Goal: Task Accomplishment & Management: Complete application form

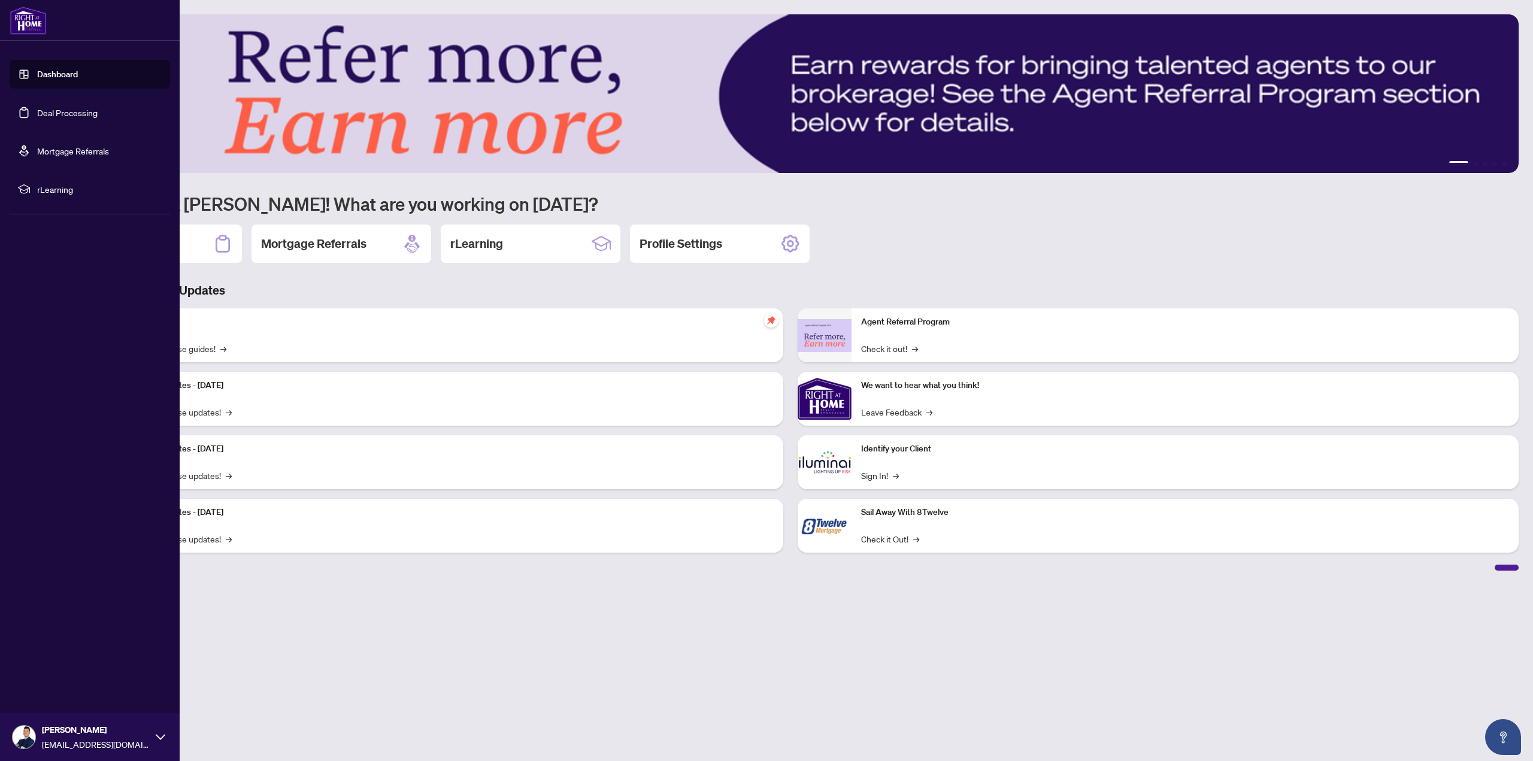
click at [45, 117] on link "Deal Processing" at bounding box center [67, 112] width 60 height 11
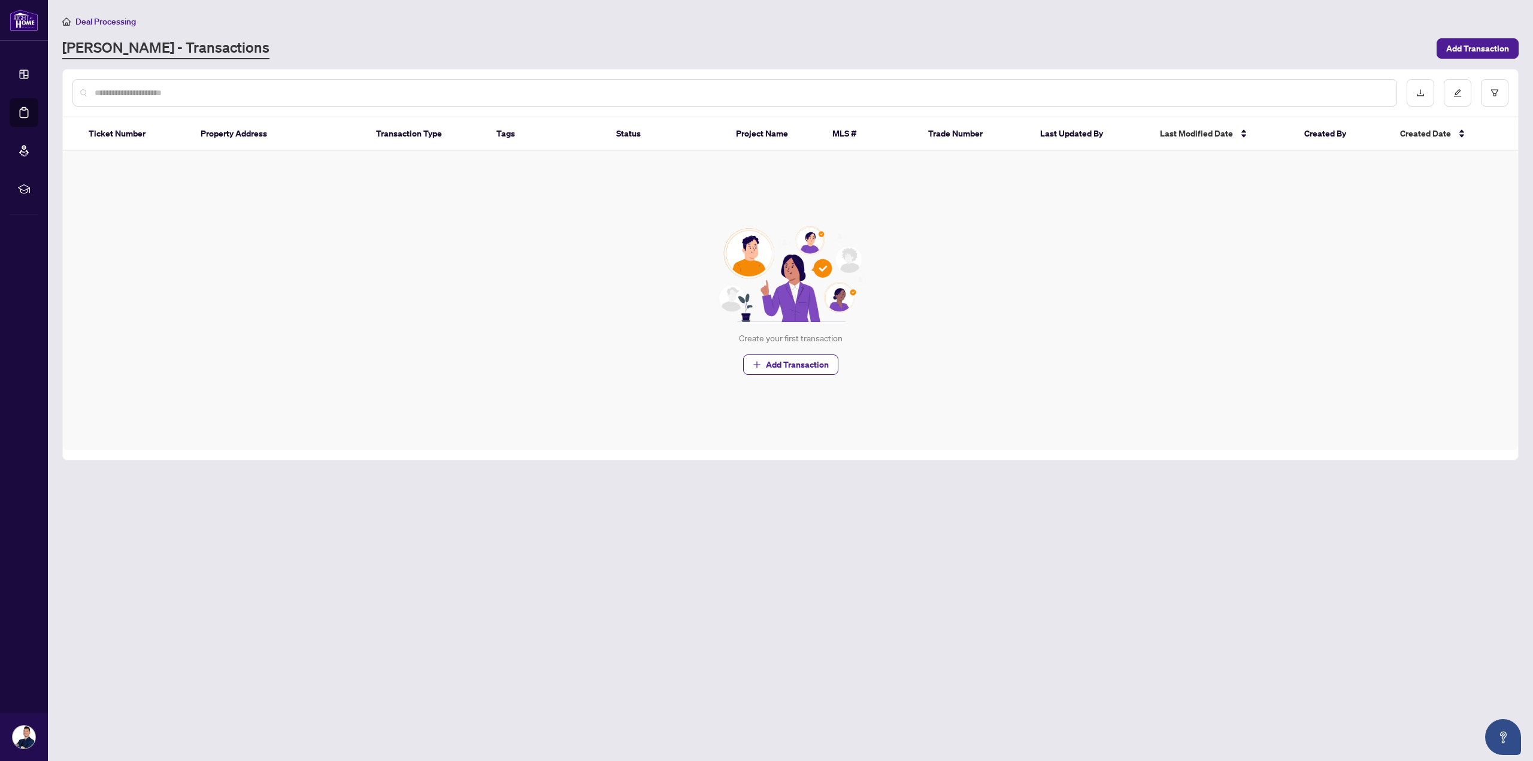
click at [517, 98] on input "text" at bounding box center [741, 92] width 1292 height 13
click at [120, 44] on link "RAHR - Transactions" at bounding box center [165, 49] width 207 height 22
click at [1467, 47] on span "Add Transaction" at bounding box center [1477, 48] width 63 height 19
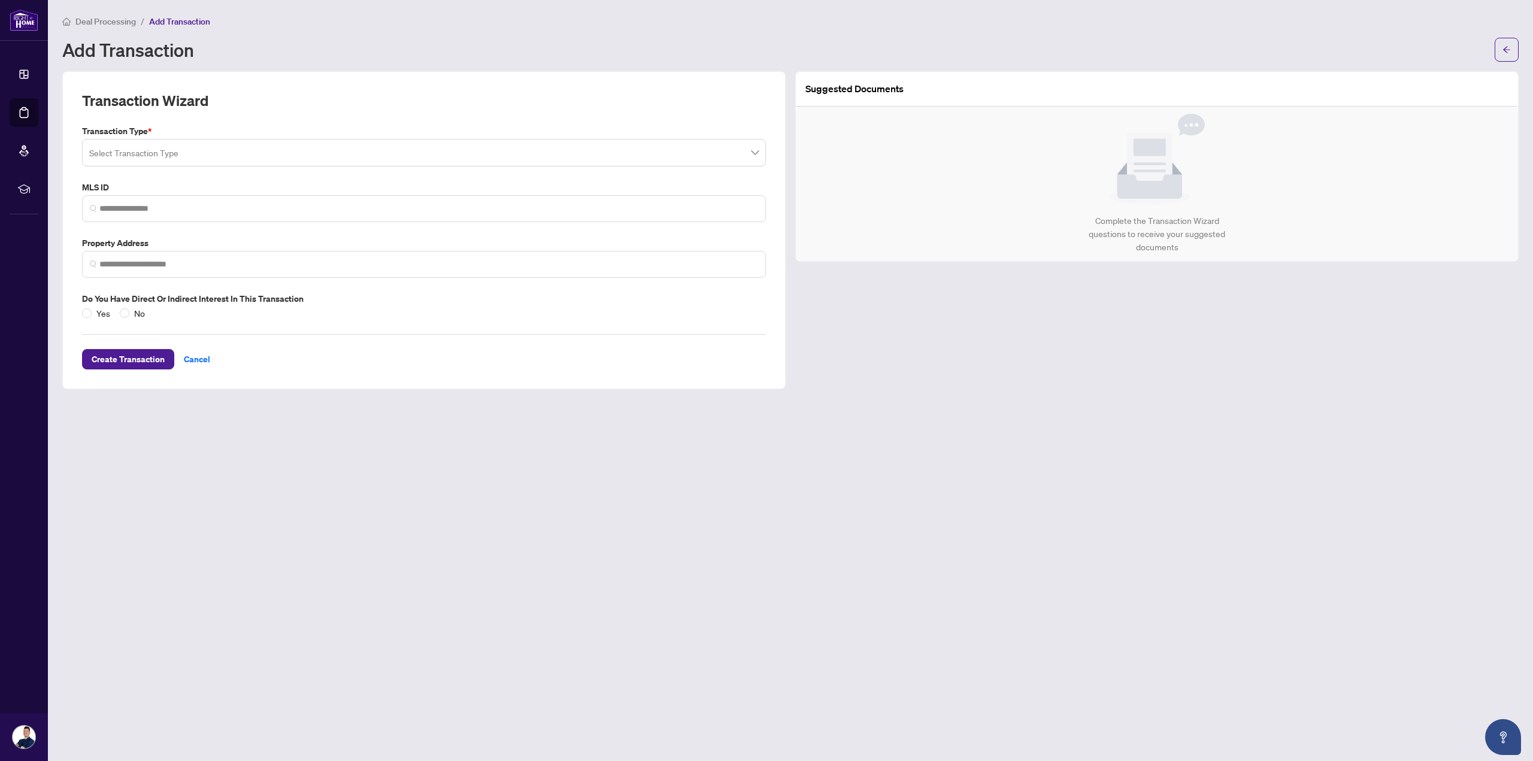
click at [301, 159] on input "search" at bounding box center [418, 154] width 659 height 26
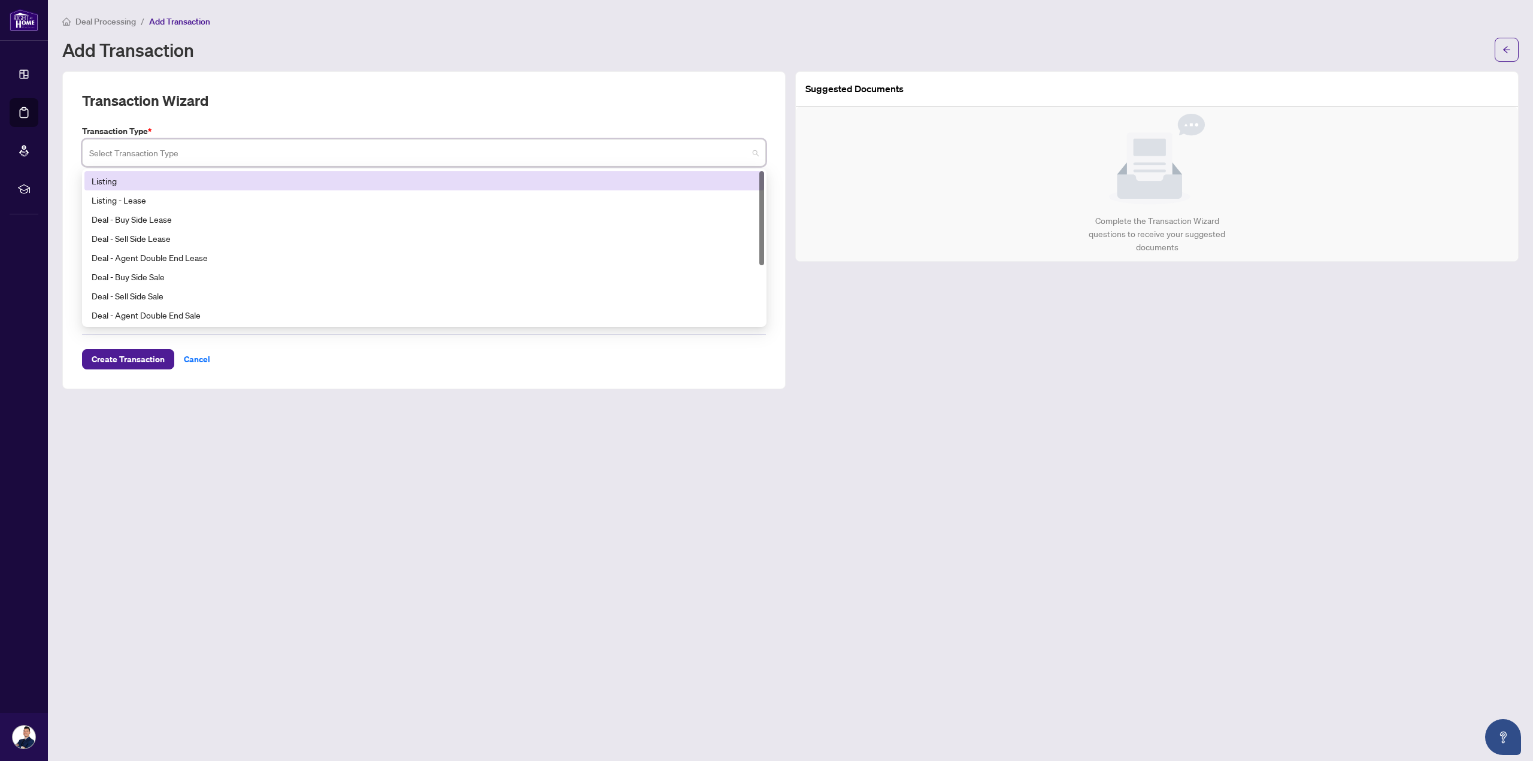
click at [312, 98] on div "Transaction Wizard" at bounding box center [424, 108] width 684 height 34
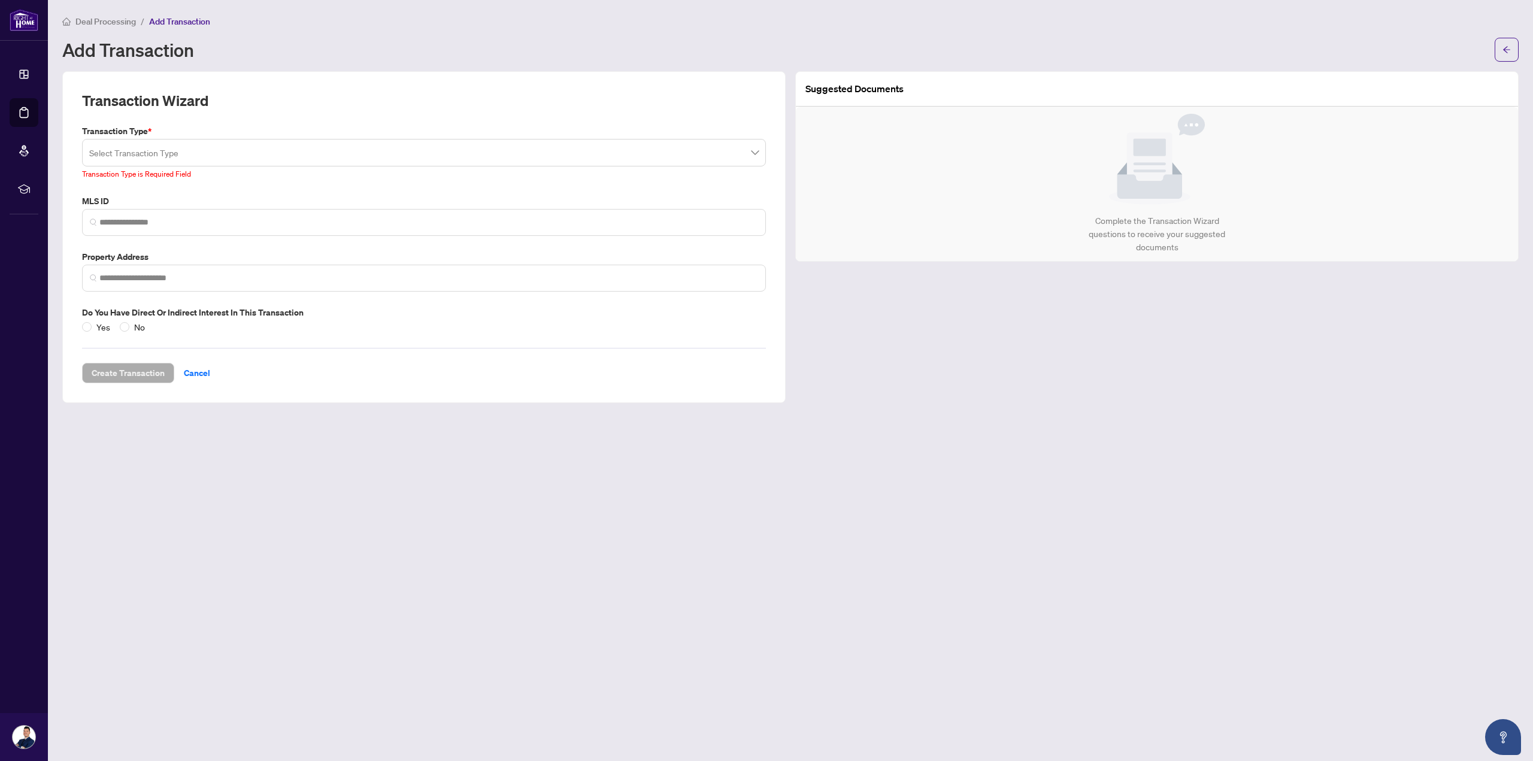
click at [269, 153] on input "search" at bounding box center [418, 154] width 659 height 26
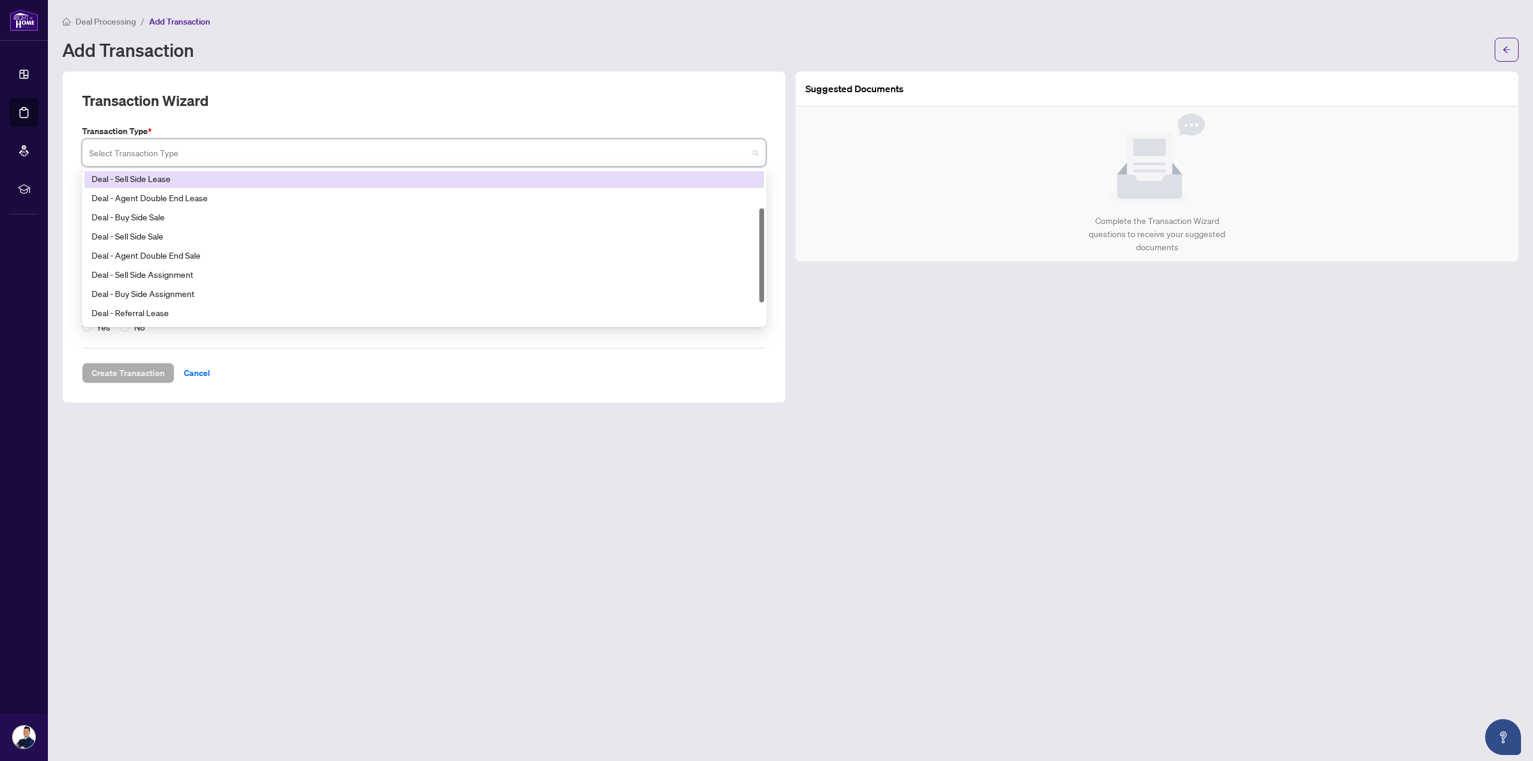
scroll to position [96, 0]
click at [323, 80] on div "Transaction Wizard Transaction Type * Select Transaction Type 17 18 19 Deal - A…" at bounding box center [423, 237] width 723 height 332
